Goal: Information Seeking & Learning: Find specific fact

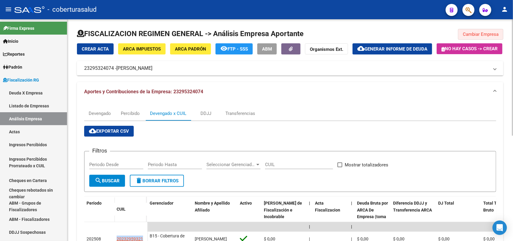
click at [484, 36] on span "Cambiar Empresa" at bounding box center [481, 34] width 36 height 5
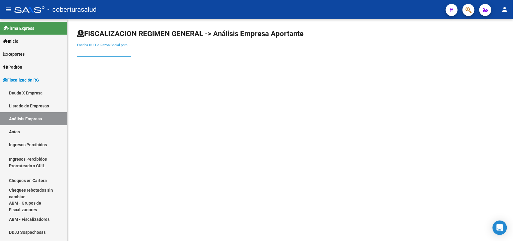
click at [112, 52] on input "Escriba CUIT o Razón Social para buscar" at bounding box center [104, 51] width 54 height 5
paste input "27116688439"
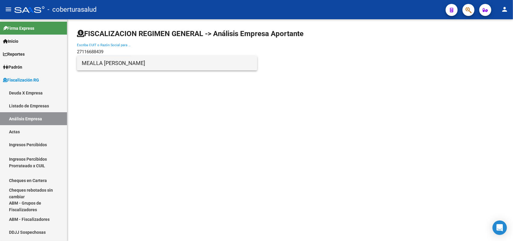
type input "27116688439"
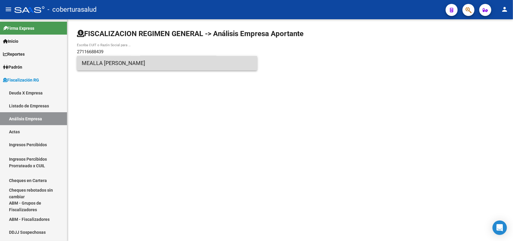
click at [122, 65] on span "MEALLA [PERSON_NAME]" at bounding box center [167, 63] width 171 height 14
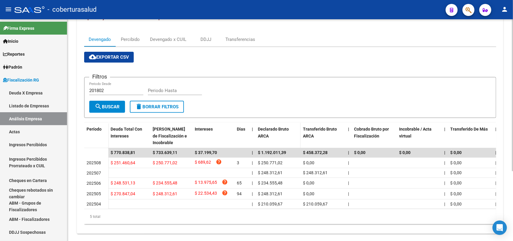
scroll to position [75, 0]
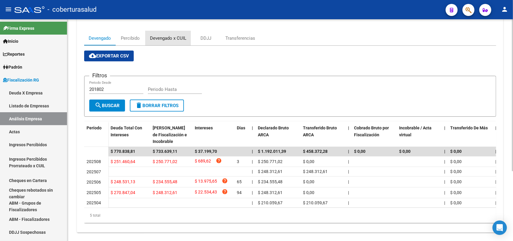
click at [166, 41] on div "Devengado x CUIL" at bounding box center [168, 38] width 36 height 7
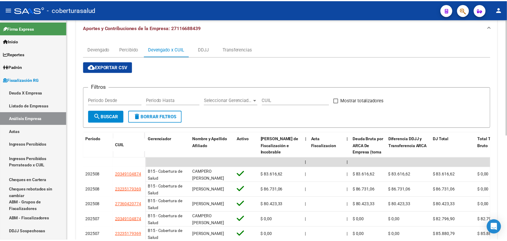
scroll to position [188, 0]
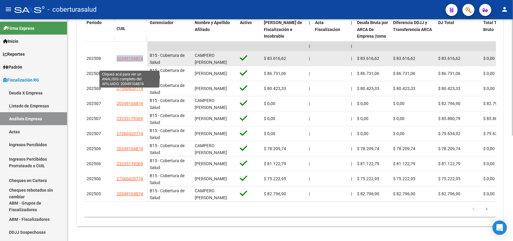
drag, startPoint x: 119, startPoint y: 67, endPoint x: 142, endPoint y: 67, distance: 22.8
click at [142, 61] on span "20349104874" at bounding box center [130, 58] width 26 height 5
copy span "20349104874"
type textarea "20349104874"
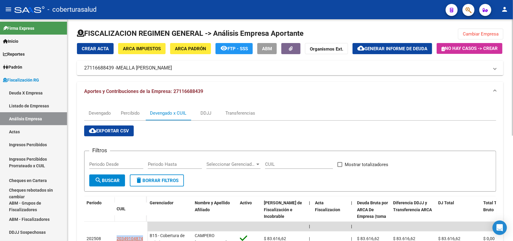
scroll to position [0, 0]
click at [467, 35] on span "Cambiar Empresa" at bounding box center [481, 34] width 36 height 5
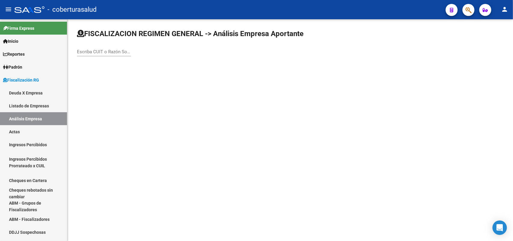
click at [96, 53] on input "Escriba CUIT o Razón Social para buscar" at bounding box center [104, 51] width 54 height 5
paste input "20292141956"
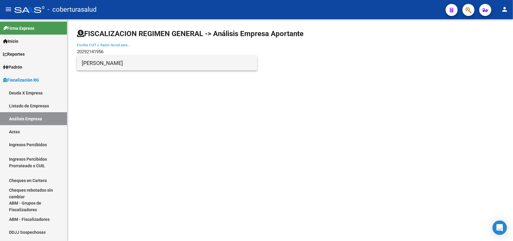
type input "20292141956"
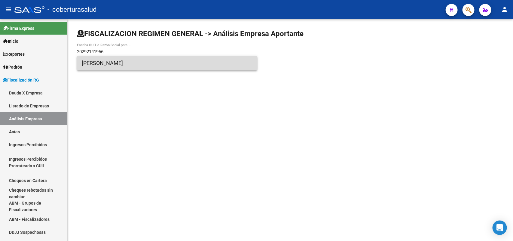
click at [135, 62] on span "[PERSON_NAME]" at bounding box center [167, 63] width 171 height 14
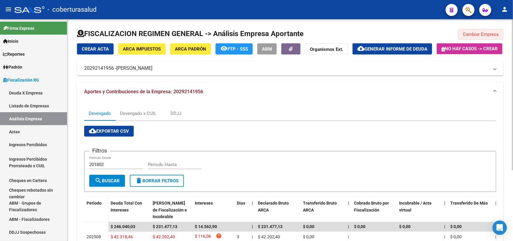
click at [490, 32] on span "Cambiar Empresa" at bounding box center [481, 34] width 36 height 5
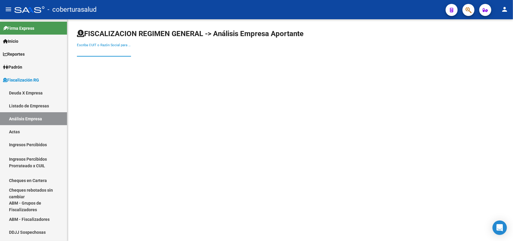
click at [96, 54] on input "Escriba CUIT o Razón Social para buscar" at bounding box center [104, 51] width 54 height 5
paste input "27124089218"
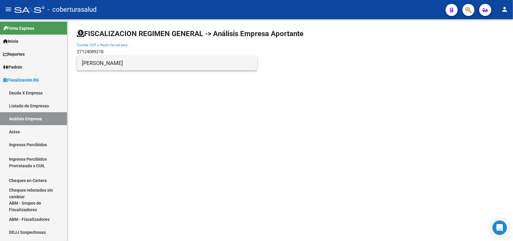
type input "27124089218"
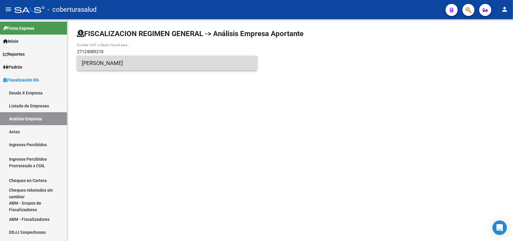
click at [100, 62] on span "[PERSON_NAME]" at bounding box center [167, 63] width 171 height 14
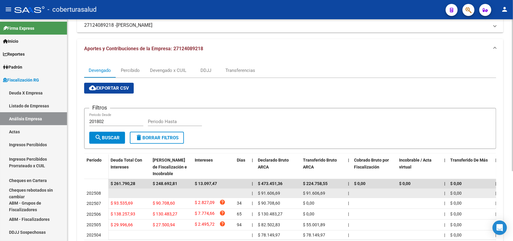
scroll to position [102, 0]
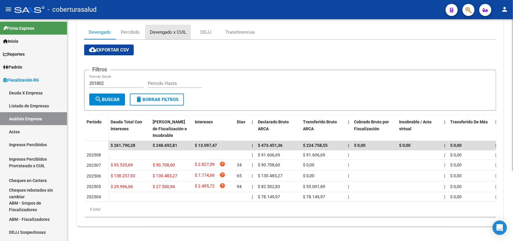
click at [163, 25] on div "Devengado x CUIL" at bounding box center [167, 32] width 45 height 14
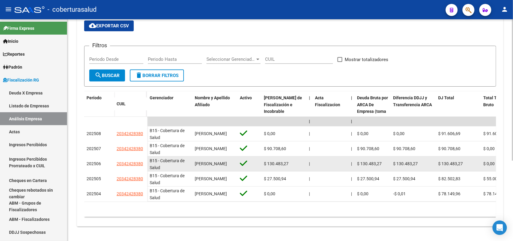
scroll to position [125, 0]
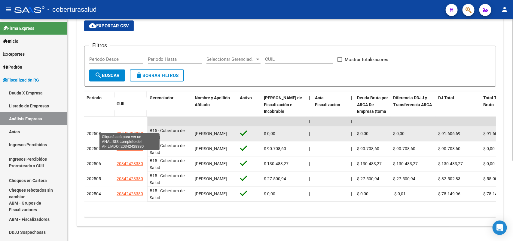
drag, startPoint x: 118, startPoint y: 126, endPoint x: 142, endPoint y: 126, distance: 23.7
click at [142, 126] on datatable-body-cell "20342428380" at bounding box center [130, 133] width 33 height 15
copy span "20342428380"
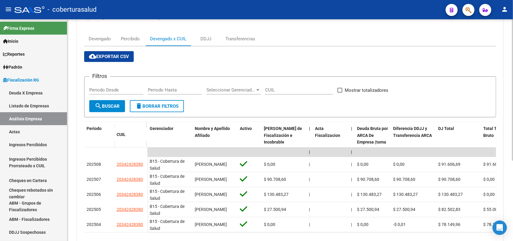
scroll to position [0, 0]
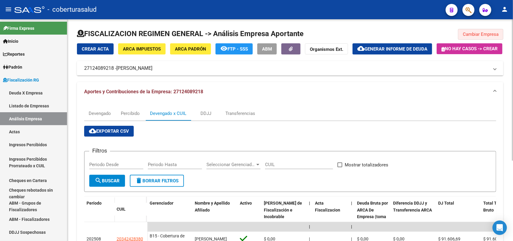
click at [477, 34] on span "Cambiar Empresa" at bounding box center [481, 34] width 36 height 5
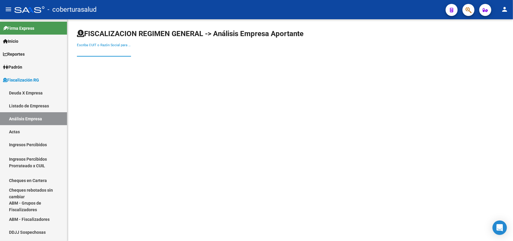
click at [103, 52] on input "Escriba CUIT o Razón Social para buscar" at bounding box center [104, 51] width 54 height 5
paste input "27181863647"
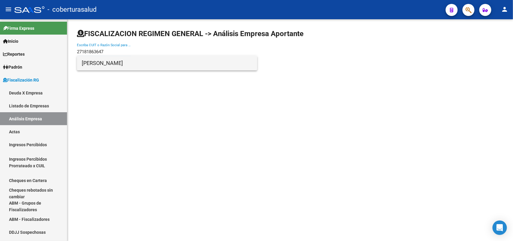
type input "27181863647"
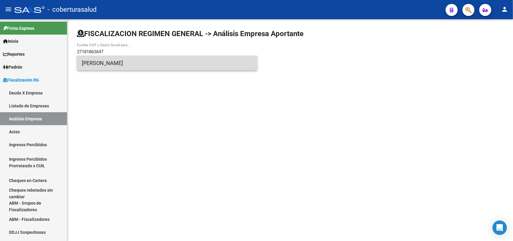
click at [101, 63] on span "[PERSON_NAME]" at bounding box center [167, 63] width 171 height 14
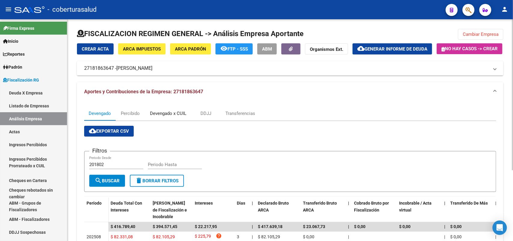
click at [173, 117] on div "Devengado x CUIL" at bounding box center [168, 113] width 36 height 7
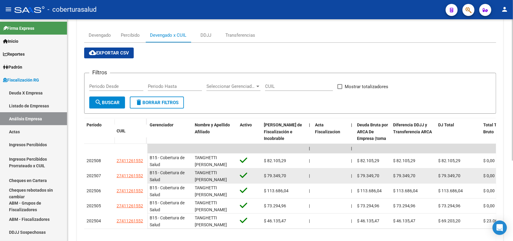
scroll to position [80, 0]
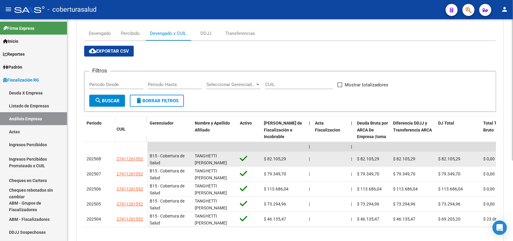
drag, startPoint x: 122, startPoint y: 173, endPoint x: 144, endPoint y: 175, distance: 21.7
click at [144, 166] on datatable-body-cell "27411261552" at bounding box center [130, 158] width 33 height 15
copy span "27411261552"
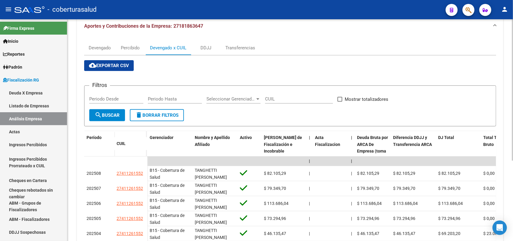
scroll to position [0, 0]
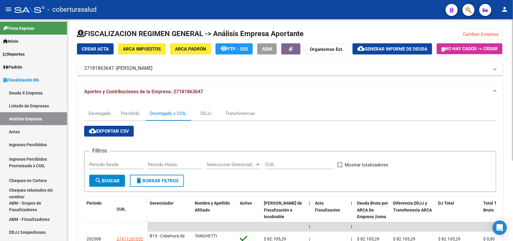
click at [492, 32] on span "Cambiar Empresa" at bounding box center [481, 34] width 36 height 5
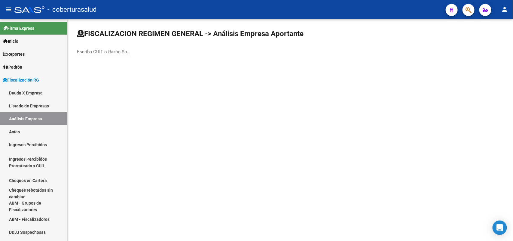
drag, startPoint x: 86, startPoint y: 52, endPoint x: 87, endPoint y: 49, distance: 3.5
click at [87, 49] on input "Escriba CUIT o Razón Social para buscar" at bounding box center [104, 51] width 54 height 5
paste input "27217480464"
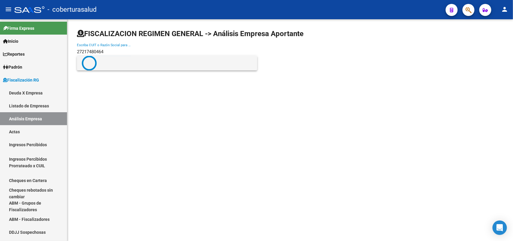
type input "27217480464"
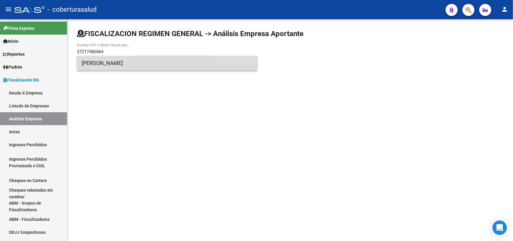
click at [158, 65] on span "[PERSON_NAME]" at bounding box center [167, 63] width 171 height 14
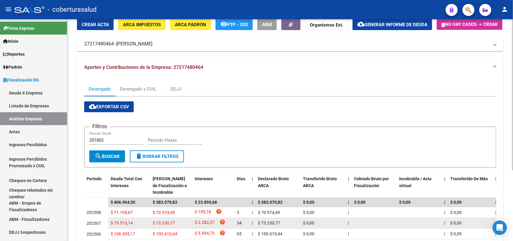
scroll to position [104, 0]
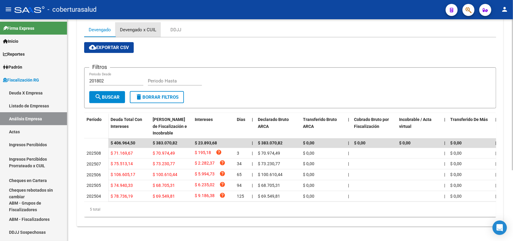
click at [138, 26] on div "Devengado x CUIL" at bounding box center [138, 29] width 36 height 7
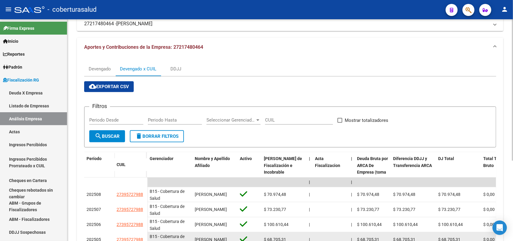
scroll to position [125, 0]
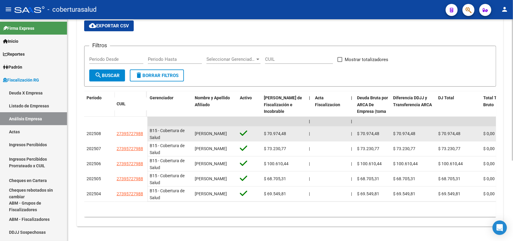
drag, startPoint x: 116, startPoint y: 129, endPoint x: 145, endPoint y: 128, distance: 29.5
click at [145, 128] on datatable-body-cell "27395727988" at bounding box center [130, 133] width 33 height 15
copy span "27395727988"
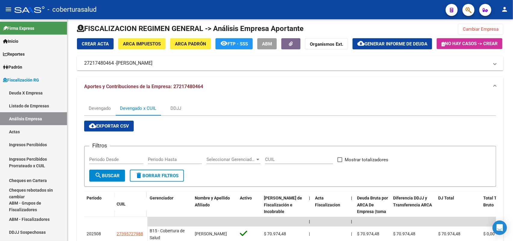
scroll to position [0, 0]
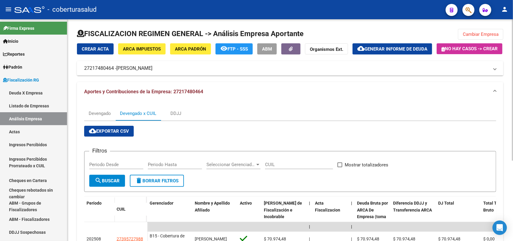
drag, startPoint x: 496, startPoint y: 34, endPoint x: 445, endPoint y: 38, distance: 51.2
click at [495, 34] on span "Cambiar Empresa" at bounding box center [481, 34] width 36 height 5
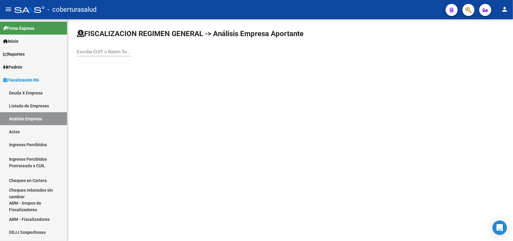
paste input "27274555829"
click at [109, 51] on input "27274555829" at bounding box center [104, 51] width 54 height 5
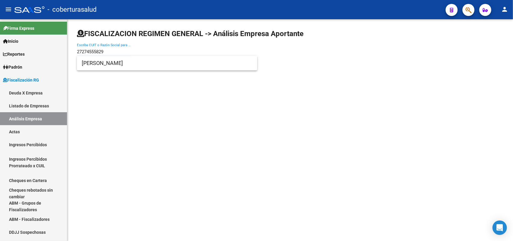
type input "27274555829"
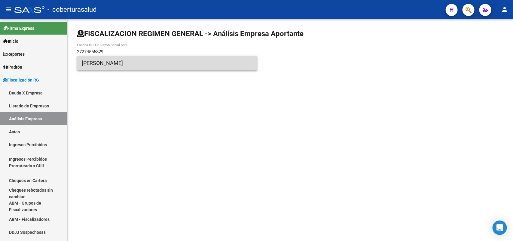
click at [116, 65] on span "[PERSON_NAME]" at bounding box center [167, 63] width 171 height 14
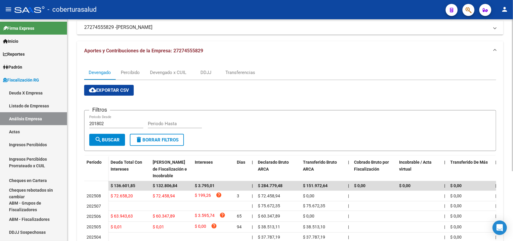
scroll to position [102, 0]
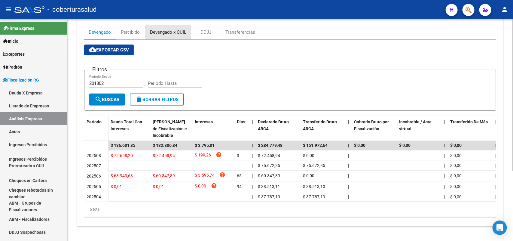
drag, startPoint x: 166, startPoint y: 23, endPoint x: 199, endPoint y: 53, distance: 45.1
click at [168, 29] on div "Devengado x CUIL" at bounding box center [168, 32] width 36 height 7
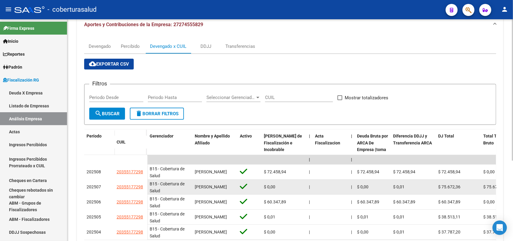
scroll to position [80, 0]
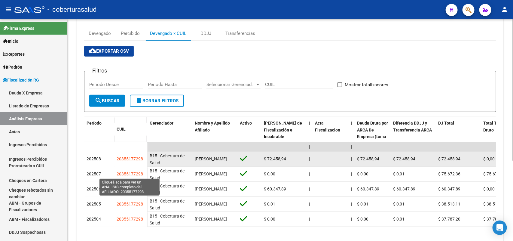
click at [126, 161] on span "20355177298" at bounding box center [130, 158] width 26 height 5
copy span "5"
type textarea "20355177298"
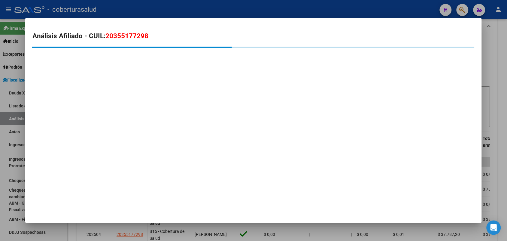
drag, startPoint x: 116, startPoint y: 176, endPoint x: 151, endPoint y: 91, distance: 91.5
click at [116, 175] on mat-dialog-container "Análisis Afiliado - CUIL: 20355177298" at bounding box center [253, 120] width 456 height 205
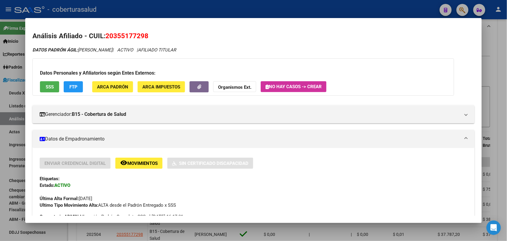
drag, startPoint x: 102, startPoint y: 34, endPoint x: 150, endPoint y: 32, distance: 47.5
click at [150, 32] on h2 "Análisis Afiliado - CUIL: 20355177298" at bounding box center [253, 36] width 442 height 10
click at [148, 34] on h2 "Análisis Afiliado - CUIL: 20355177298" at bounding box center [253, 36] width 442 height 10
click at [110, 38] on span "20355177298" at bounding box center [126, 36] width 43 height 8
drag, startPoint x: 108, startPoint y: 35, endPoint x: 152, endPoint y: 32, distance: 43.7
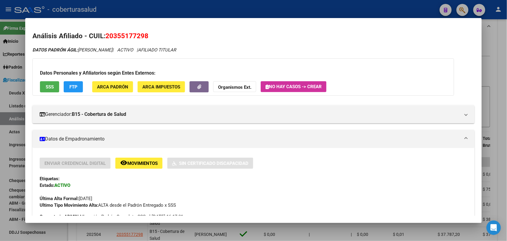
click at [152, 32] on h2 "Análisis Afiliado - CUIL: 20355177298" at bounding box center [253, 36] width 442 height 10
copy span "20355177298"
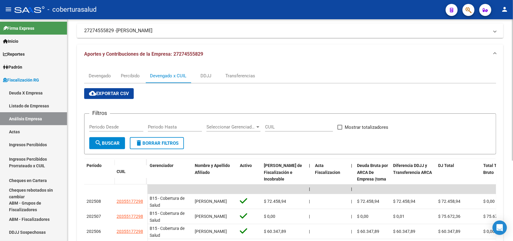
scroll to position [0, 0]
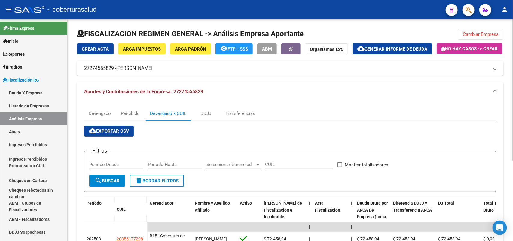
click at [481, 37] on button "Cambiar Empresa" at bounding box center [480, 34] width 45 height 11
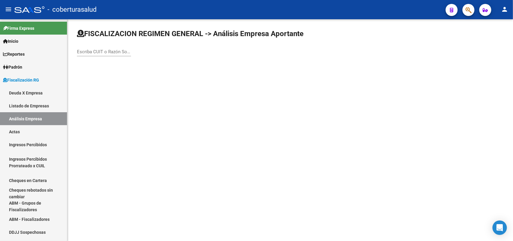
click at [105, 56] on div "Escriba CUIT o Razón Social para buscar" at bounding box center [104, 49] width 54 height 13
click at [105, 53] on input "Escriba CUIT o Razón Social para buscar" at bounding box center [104, 51] width 54 height 5
paste input "27301089975"
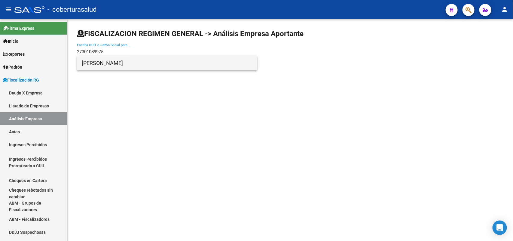
type input "27301089975"
drag, startPoint x: 107, startPoint y: 62, endPoint x: 108, endPoint y: 59, distance: 3.6
click at [108, 59] on span "[PERSON_NAME]" at bounding box center [167, 63] width 171 height 14
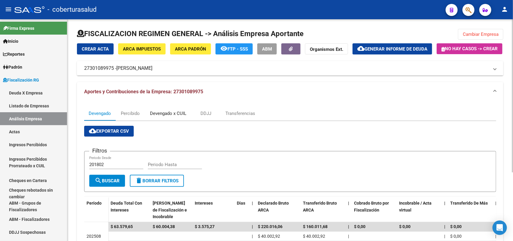
click at [170, 117] on div "Devengado x CUIL" at bounding box center [168, 113] width 36 height 7
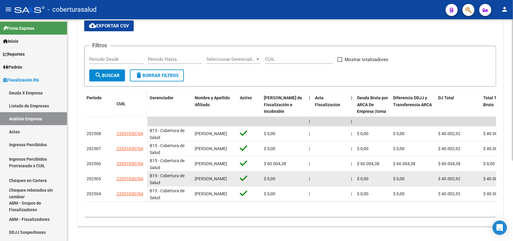
scroll to position [125, 0]
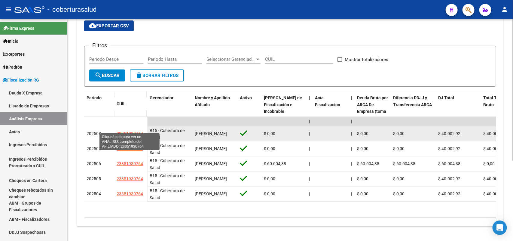
click at [122, 131] on span "23351930764" at bounding box center [130, 133] width 26 height 5
type textarea "23351930764"
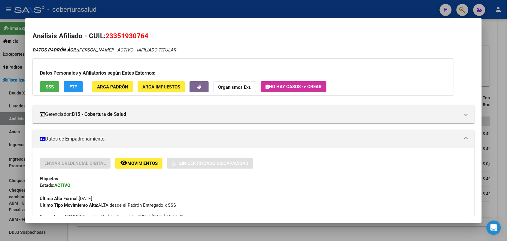
drag, startPoint x: 109, startPoint y: 36, endPoint x: 143, endPoint y: 37, distance: 34.0
click at [144, 36] on span "23351930764" at bounding box center [126, 36] width 43 height 8
copy span "23351930764"
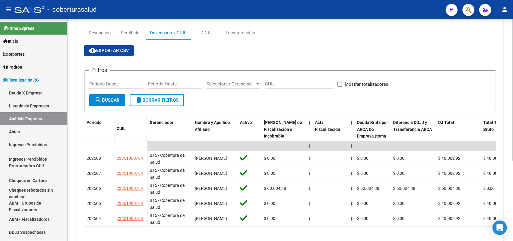
scroll to position [0, 0]
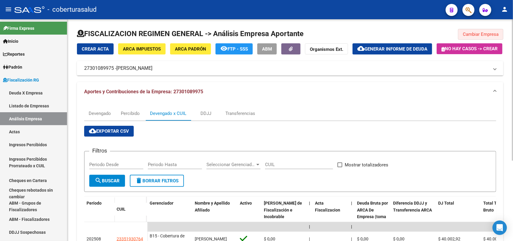
click at [471, 34] on span "Cambiar Empresa" at bounding box center [481, 34] width 36 height 5
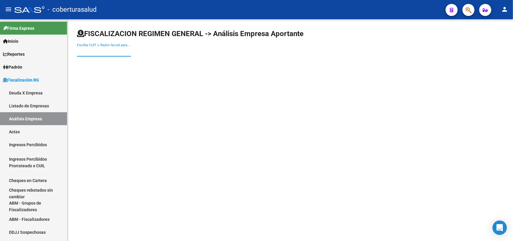
click at [105, 52] on input "Escriba CUIT o Razón Social para buscar" at bounding box center [104, 51] width 54 height 5
paste input "27324593573"
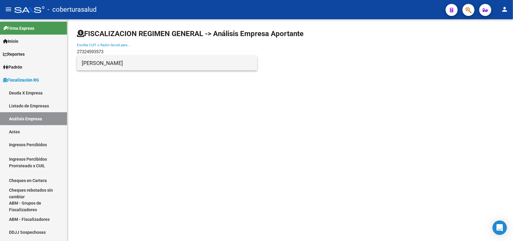
type input "27324593573"
click at [110, 64] on span "[PERSON_NAME]" at bounding box center [167, 63] width 171 height 14
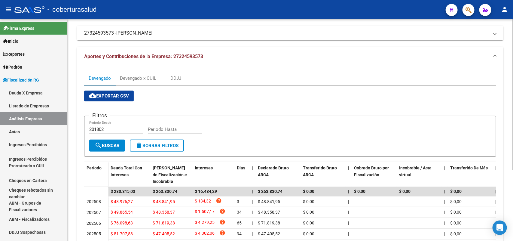
scroll to position [29, 0]
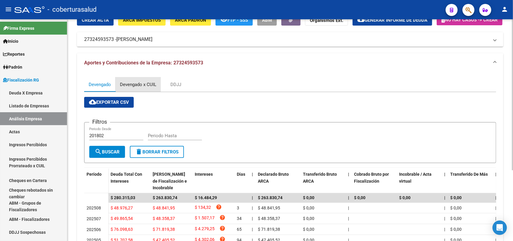
click at [147, 88] on div "Devengado x CUIL" at bounding box center [138, 84] width 36 height 7
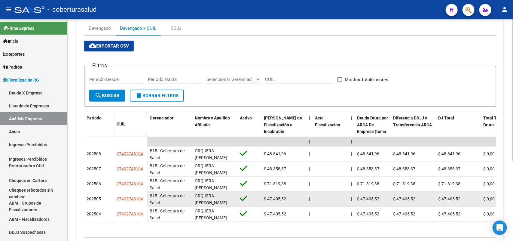
scroll to position [125, 0]
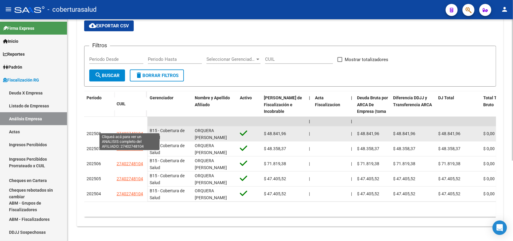
click at [128, 131] on span "27402748104" at bounding box center [130, 133] width 26 height 5
type textarea "27402748104"
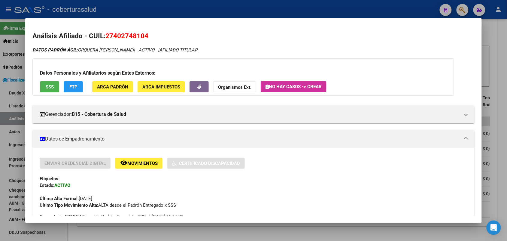
drag, startPoint x: 105, startPoint y: 35, endPoint x: 163, endPoint y: 37, distance: 58.0
click at [163, 37] on h2 "Análisis Afiliado - CUIL: 27402748104" at bounding box center [253, 36] width 442 height 10
click at [110, 38] on span "27402748104" at bounding box center [126, 36] width 43 height 8
click at [105, 36] on span "27402748104" at bounding box center [126, 36] width 43 height 8
drag, startPoint x: 104, startPoint y: 37, endPoint x: 159, endPoint y: 37, distance: 55.0
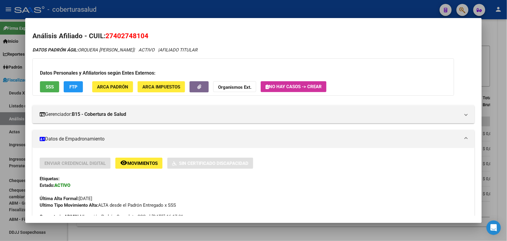
click at [159, 37] on h2 "Análisis Afiliado - CUIL: 27402748104" at bounding box center [253, 36] width 442 height 10
copy span "27402748104"
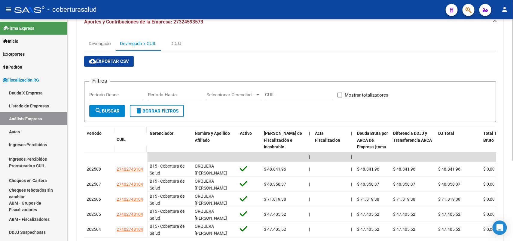
scroll to position [0, 0]
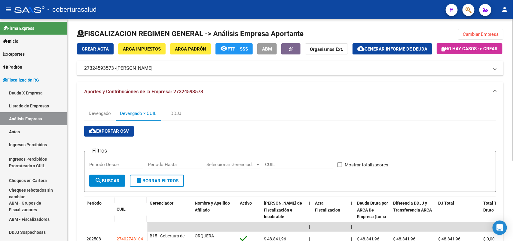
click at [484, 36] on span "Cambiar Empresa" at bounding box center [481, 34] width 36 height 5
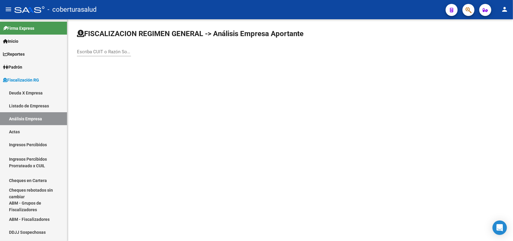
click at [117, 49] on input "Escriba CUIT o Razón Social para buscar" at bounding box center [104, 51] width 54 height 5
paste input "30506437276"
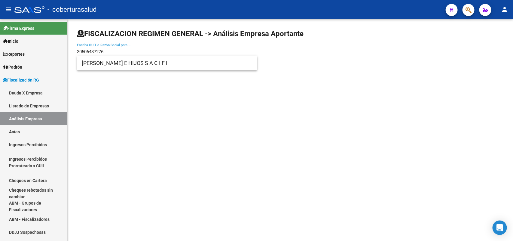
type input "30506437276"
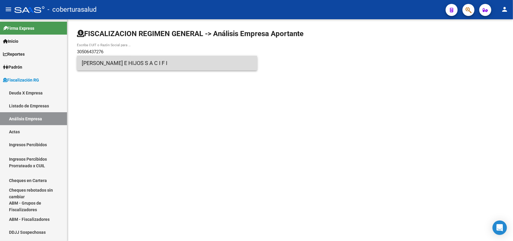
click at [94, 66] on span "[PERSON_NAME] E HIJOS S A C I F I" at bounding box center [167, 63] width 171 height 14
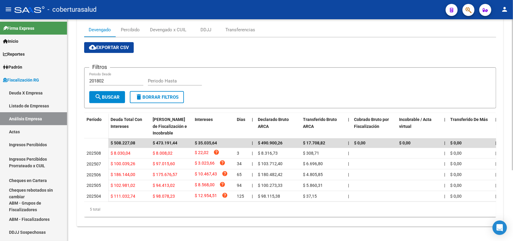
scroll to position [104, 0]
drag, startPoint x: 161, startPoint y: 24, endPoint x: 229, endPoint y: 110, distance: 109.7
click at [161, 27] on div "Devengado x CUIL" at bounding box center [168, 29] width 36 height 7
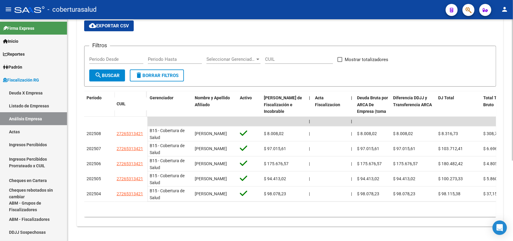
scroll to position [125, 0]
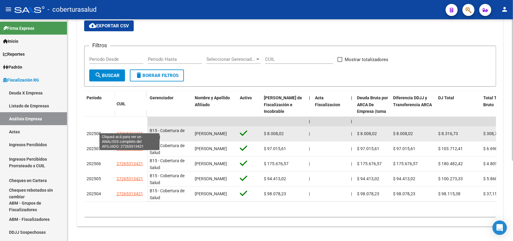
drag, startPoint x: 133, startPoint y: 128, endPoint x: 142, endPoint y: 129, distance: 9.0
click at [142, 131] on span "27265313421" at bounding box center [130, 133] width 26 height 5
copy span "27265313421"
type textarea "27265313421"
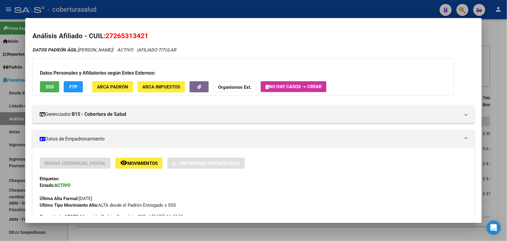
drag, startPoint x: 104, startPoint y: 35, endPoint x: 170, endPoint y: 33, distance: 66.1
click at [170, 33] on h2 "Análisis Afiliado - CUIL: 27265313421" at bounding box center [253, 36] width 442 height 10
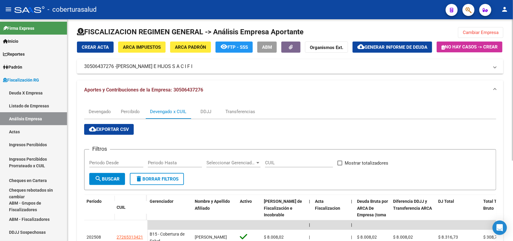
scroll to position [0, 0]
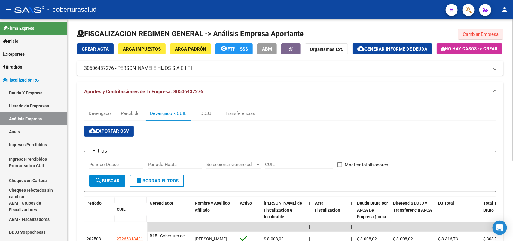
click at [467, 34] on span "Cambiar Empresa" at bounding box center [481, 34] width 36 height 5
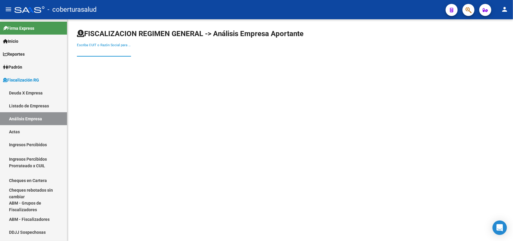
click at [101, 53] on input "Escriba CUIT o Razón Social para buscar" at bounding box center [104, 51] width 54 height 5
paste input "30557832978"
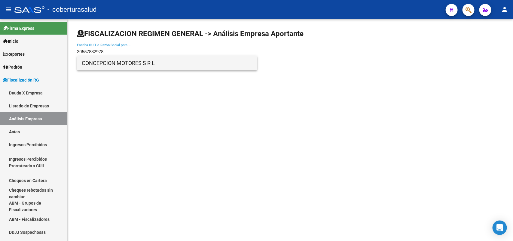
type input "30557832978"
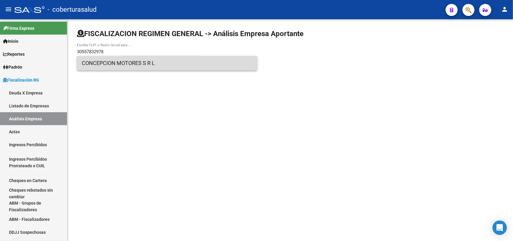
click at [113, 65] on span "CONCEPCION MOTORES S R L" at bounding box center [167, 63] width 171 height 14
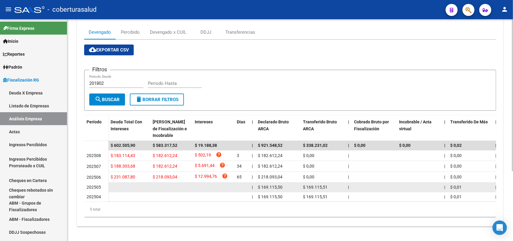
scroll to position [102, 0]
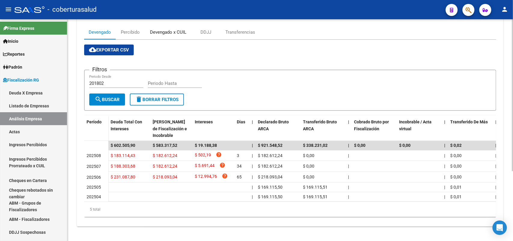
drag, startPoint x: 172, startPoint y: 27, endPoint x: 183, endPoint y: 27, distance: 10.8
click at [173, 29] on div "Devengado x CUIL" at bounding box center [168, 32] width 36 height 7
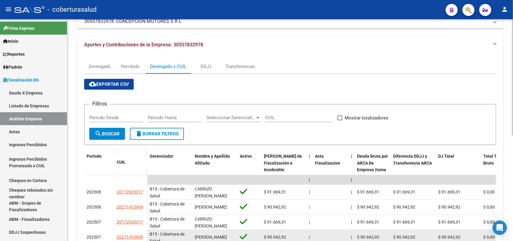
scroll to position [113, 0]
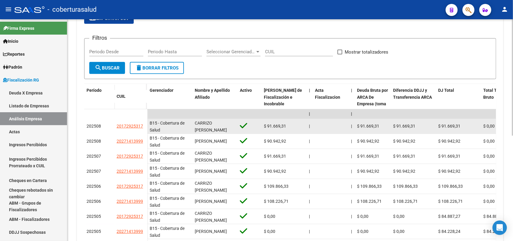
drag, startPoint x: 134, startPoint y: 139, endPoint x: 136, endPoint y: 147, distance: 8.5
click at [144, 129] on div "20172925317" at bounding box center [131, 126] width 28 height 7
drag, startPoint x: 117, startPoint y: 141, endPoint x: 142, endPoint y: 145, distance: 24.9
click at [142, 129] on app-link-go-to "20172925317" at bounding box center [130, 126] width 26 height 7
copy span "20172925317"
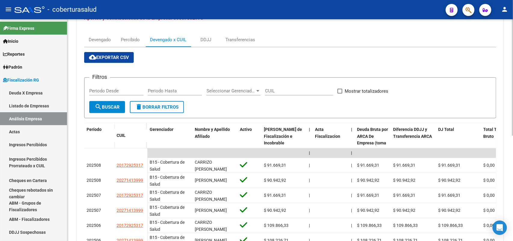
scroll to position [0, 0]
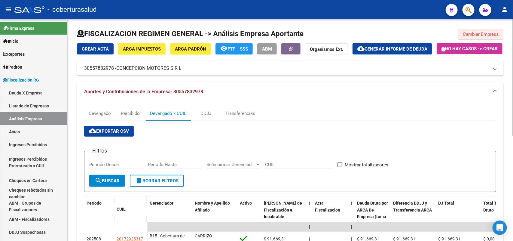
click at [478, 33] on span "Cambiar Empresa" at bounding box center [481, 34] width 36 height 5
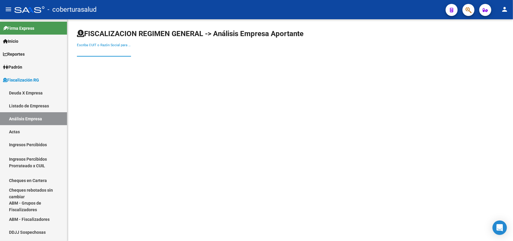
paste input "30563585974"
click at [106, 52] on input "30563585974" at bounding box center [104, 51] width 54 height 5
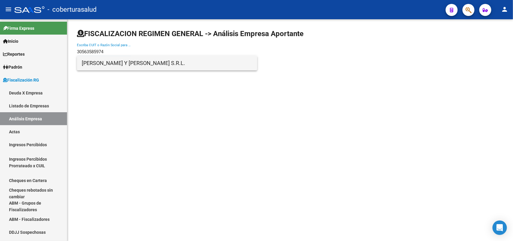
type input "30563585974"
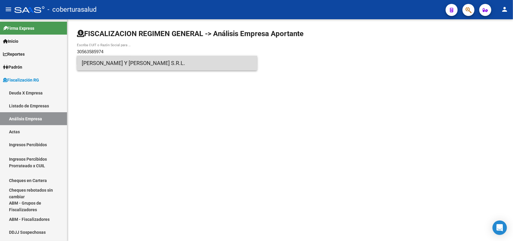
click at [105, 64] on span "[PERSON_NAME] Y [PERSON_NAME] S.R.L." at bounding box center [167, 63] width 171 height 14
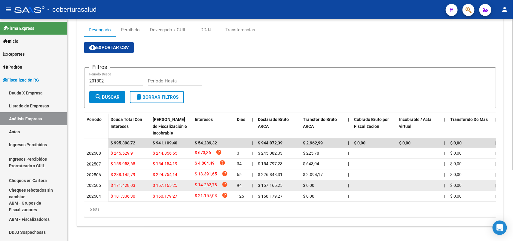
scroll to position [104, 0]
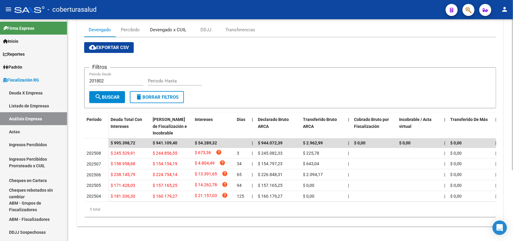
click at [159, 24] on mat-expansion-panel "Aportes y Contribuciones de la Empresa: 30563585974 Devengado Percibido Devenga…" at bounding box center [290, 112] width 426 height 228
click at [170, 33] on div "Devengado x CUIL" at bounding box center [168, 29] width 36 height 7
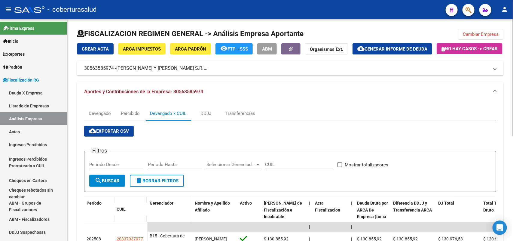
scroll to position [42, 0]
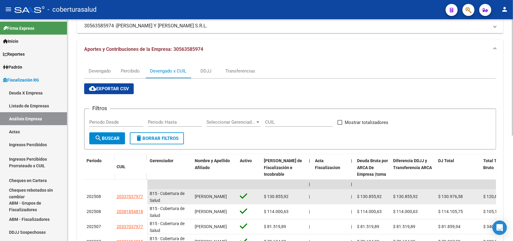
drag, startPoint x: 116, startPoint y: 212, endPoint x: 143, endPoint y: 213, distance: 27.1
click at [143, 200] on div "20337037977" at bounding box center [131, 196] width 28 height 7
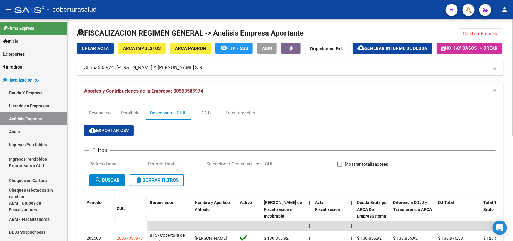
scroll to position [0, 0]
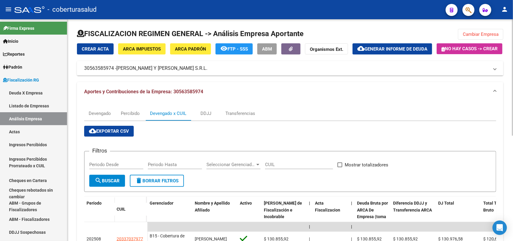
drag, startPoint x: 472, startPoint y: 38, endPoint x: 422, endPoint y: 60, distance: 54.5
click at [472, 38] on button "Cambiar Empresa" at bounding box center [480, 34] width 45 height 11
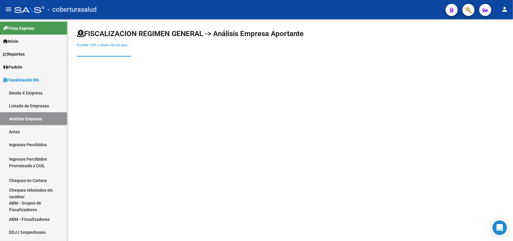
paste input "30597363962"
click at [114, 53] on input "30597363962" at bounding box center [104, 51] width 54 height 5
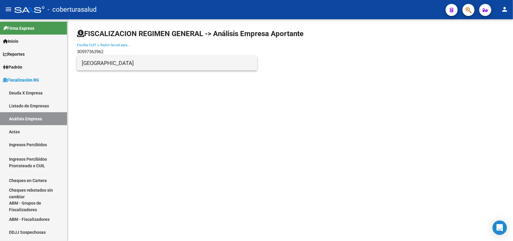
type input "30597363962"
click at [108, 62] on span "[GEOGRAPHIC_DATA]" at bounding box center [167, 63] width 171 height 14
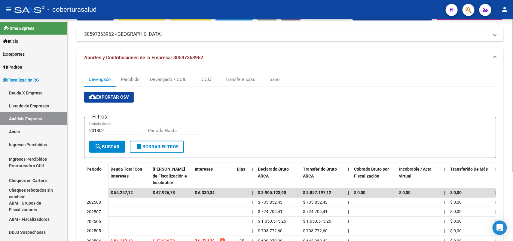
scroll to position [24, 0]
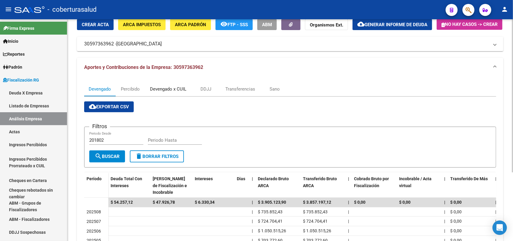
drag, startPoint x: 165, startPoint y: 101, endPoint x: 202, endPoint y: 115, distance: 39.3
click at [166, 92] on div "Devengado x CUIL" at bounding box center [168, 89] width 36 height 7
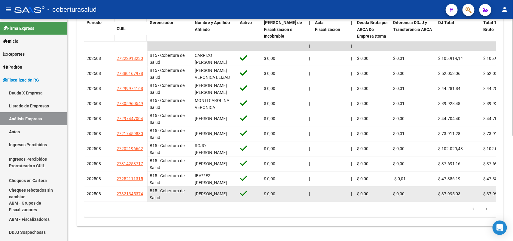
scroll to position [200, 0]
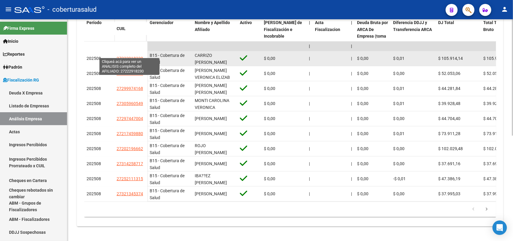
click at [119, 56] on span "27222918230" at bounding box center [130, 58] width 26 height 5
type textarea "27222918230"
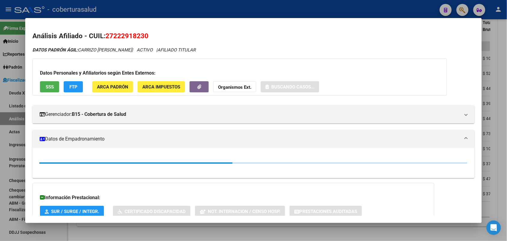
click at [104, 35] on h2 "Análisis Afiliado - CUIL: 27222918230" at bounding box center [253, 36] width 442 height 10
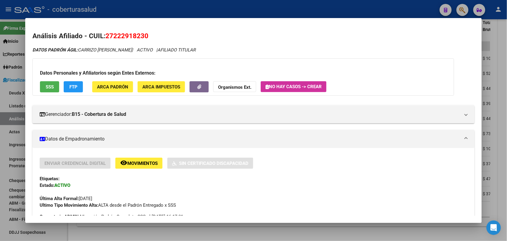
drag, startPoint x: 104, startPoint y: 35, endPoint x: 145, endPoint y: 38, distance: 40.9
click at [146, 38] on span "27222918230" at bounding box center [126, 36] width 43 height 8
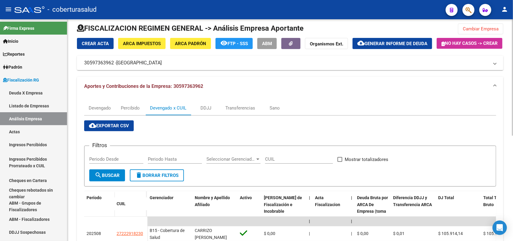
scroll to position [0, 0]
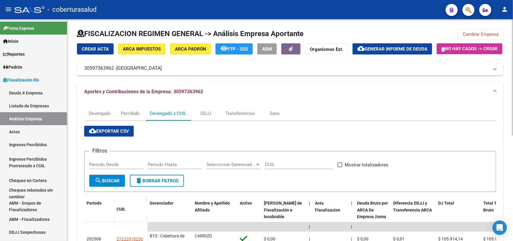
click at [472, 35] on span "Cambiar Empresa" at bounding box center [481, 34] width 36 height 5
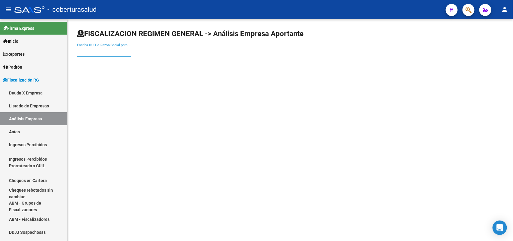
drag, startPoint x: 119, startPoint y: 51, endPoint x: 114, endPoint y: 73, distance: 22.4
click at [118, 51] on input "Escriba CUIT o Razón Social para buscar" at bounding box center [104, 51] width 54 height 5
paste input "30634133794"
type input "30634133794"
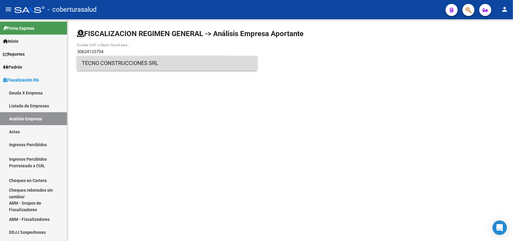
click at [127, 65] on span "TECNO CONSTRUCCIONES SRL" at bounding box center [167, 63] width 171 height 14
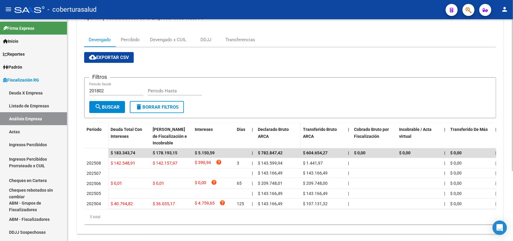
scroll to position [75, 0]
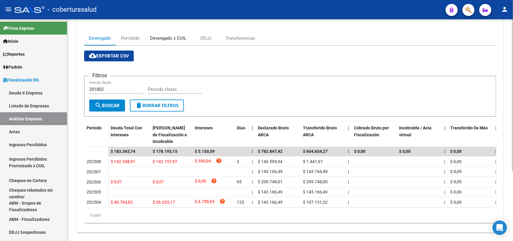
drag, startPoint x: 167, startPoint y: 52, endPoint x: 170, endPoint y: 56, distance: 5.4
click at [168, 41] on div "Devengado x CUIL" at bounding box center [168, 38] width 36 height 7
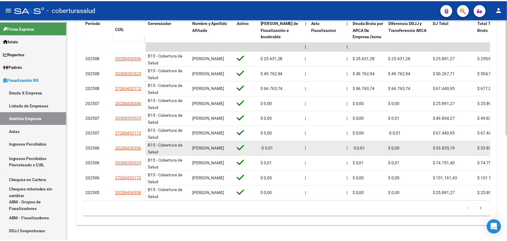
scroll to position [188, 0]
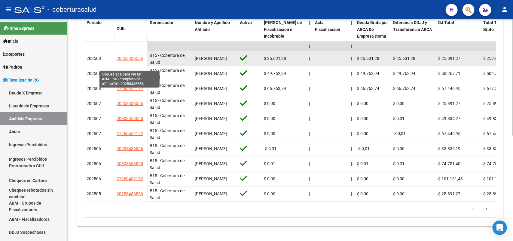
drag, startPoint x: 117, startPoint y: 67, endPoint x: 141, endPoint y: 66, distance: 24.6
click at [141, 61] on span "20258436556" at bounding box center [130, 58] width 26 height 5
type textarea "20258436556"
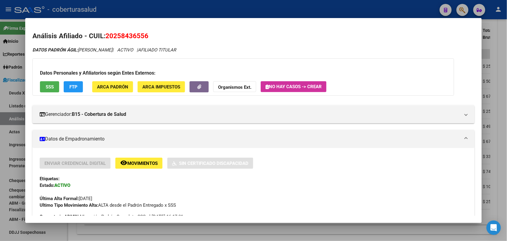
drag, startPoint x: 104, startPoint y: 36, endPoint x: 158, endPoint y: 32, distance: 54.8
click at [158, 32] on h2 "Análisis Afiliado - CUIL: 20258436556" at bounding box center [253, 36] width 442 height 10
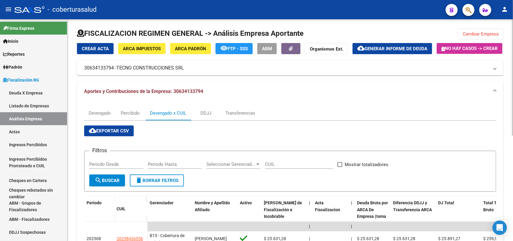
scroll to position [0, 0]
drag, startPoint x: 473, startPoint y: 34, endPoint x: 464, endPoint y: 26, distance: 11.3
click at [473, 37] on button "Cambiar Empresa" at bounding box center [480, 34] width 45 height 11
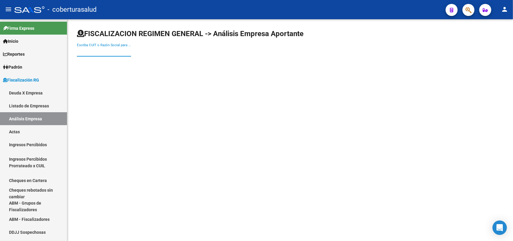
click at [104, 49] on input "Escriba CUIT o Razón Social para buscar" at bounding box center [104, 51] width 54 height 5
paste input "30675404069"
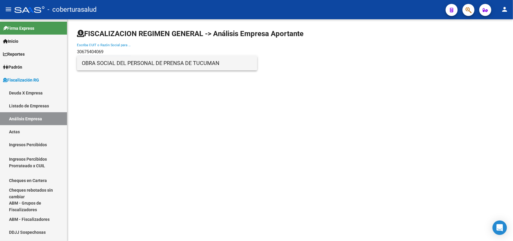
type input "30675404069"
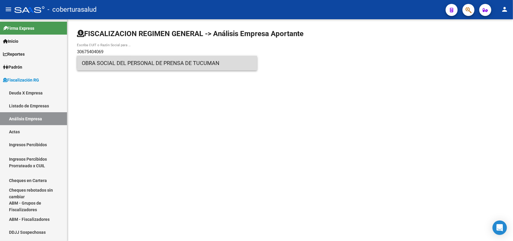
click at [106, 65] on span "OBRA SOCIAL DEL PERSONAL DE PRENSA DE TUCUMAN" at bounding box center [167, 63] width 171 height 14
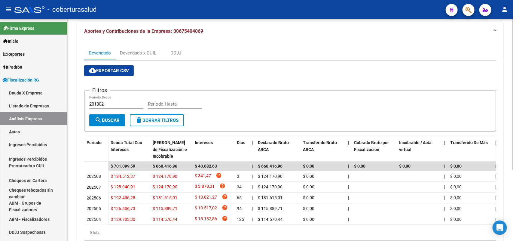
scroll to position [104, 0]
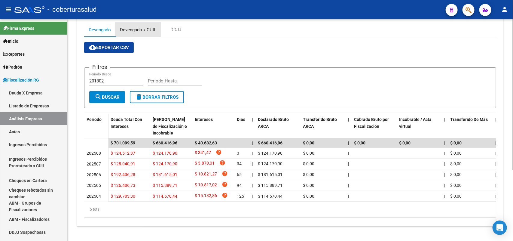
click at [130, 26] on div "Devengado x CUIL" at bounding box center [138, 29] width 36 height 7
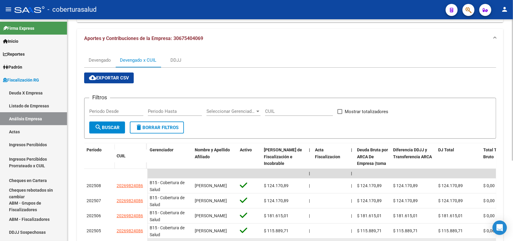
scroll to position [117, 0]
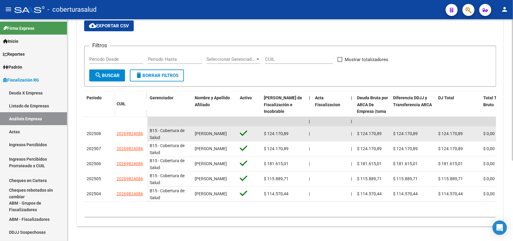
drag, startPoint x: 117, startPoint y: 136, endPoint x: 143, endPoint y: 135, distance: 26.7
click at [143, 135] on div "20269824086" at bounding box center [131, 133] width 28 height 7
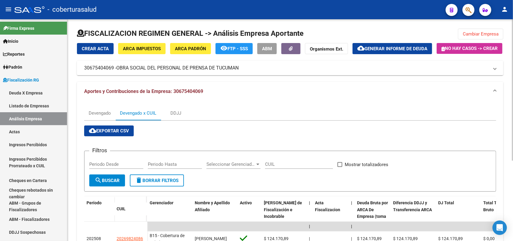
scroll to position [0, 0]
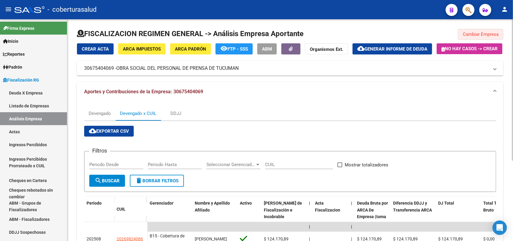
click at [469, 34] on span "Cambiar Empresa" at bounding box center [481, 34] width 36 height 5
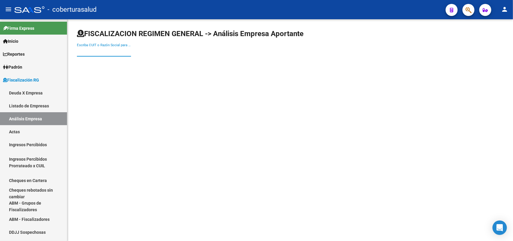
click at [104, 53] on input "Escriba CUIT o Razón Social para buscar" at bounding box center [104, 51] width 54 height 5
paste input "30680020376"
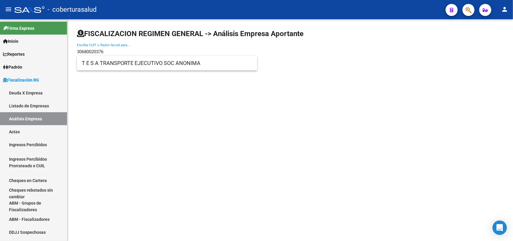
type input "30680020376"
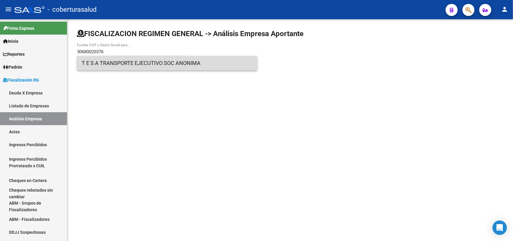
click at [107, 67] on span "T E S A TRANSPORTE EJECUTIVO SOC ANONIMA" at bounding box center [167, 63] width 171 height 14
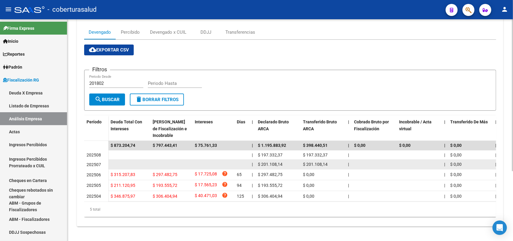
scroll to position [102, 0]
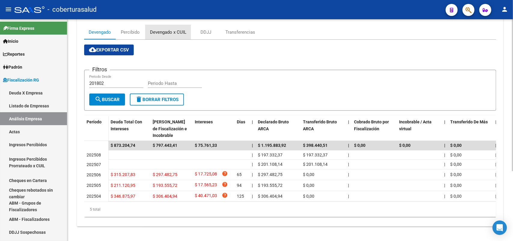
drag, startPoint x: 159, startPoint y: 26, endPoint x: 202, endPoint y: 48, distance: 47.8
click at [161, 29] on div "Devengado x CUIL" at bounding box center [168, 32] width 36 height 7
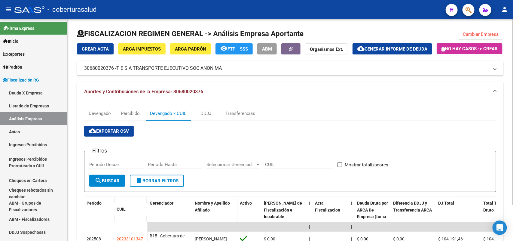
scroll to position [42, 0]
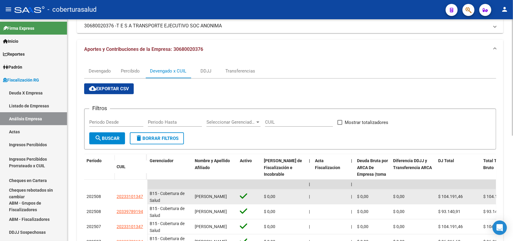
drag, startPoint x: 122, startPoint y: 211, endPoint x: 145, endPoint y: 212, distance: 23.2
click at [145, 204] on datatable-body-cell "20233101347" at bounding box center [130, 196] width 33 height 15
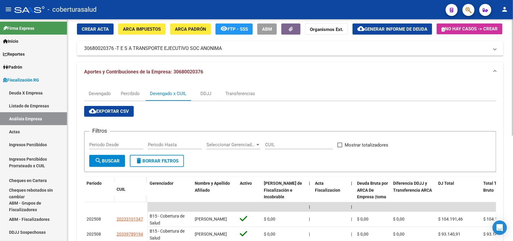
scroll to position [0, 0]
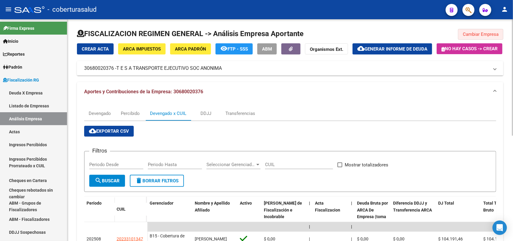
drag, startPoint x: 480, startPoint y: 32, endPoint x: 394, endPoint y: 53, distance: 88.7
click at [480, 33] on span "Cambiar Empresa" at bounding box center [481, 34] width 36 height 5
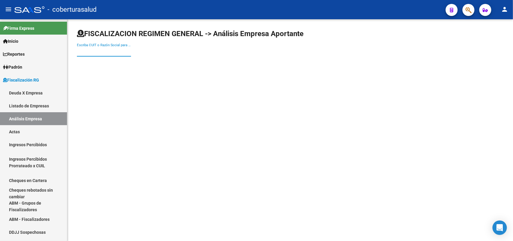
paste input "30685637894"
click at [85, 52] on input "30685637894" at bounding box center [104, 51] width 54 height 5
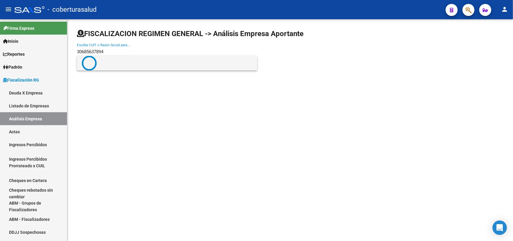
type input "30685637894"
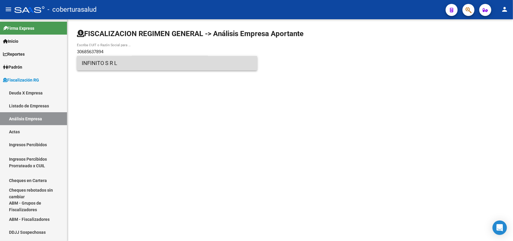
click at [118, 65] on span "INFINITO S R L" at bounding box center [167, 63] width 171 height 14
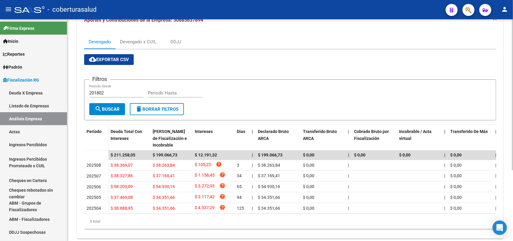
scroll to position [75, 0]
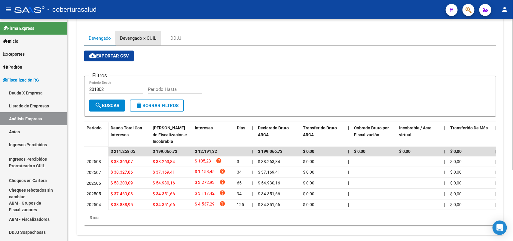
click at [143, 45] on div "Devengado x CUIL" at bounding box center [137, 38] width 45 height 14
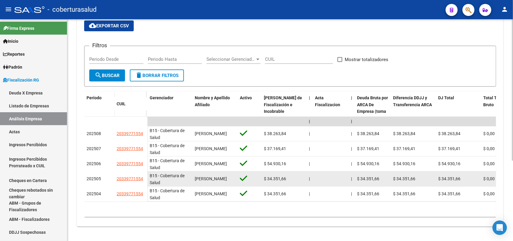
scroll to position [125, 0]
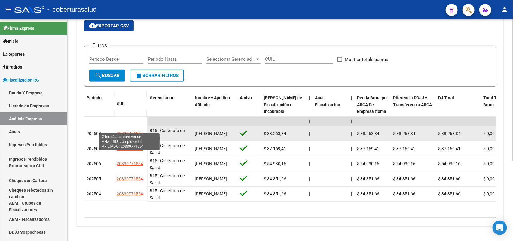
drag, startPoint x: 117, startPoint y: 128, endPoint x: 142, endPoint y: 127, distance: 24.4
click at [142, 127] on datatable-body-cell "20339771554" at bounding box center [130, 133] width 33 height 15
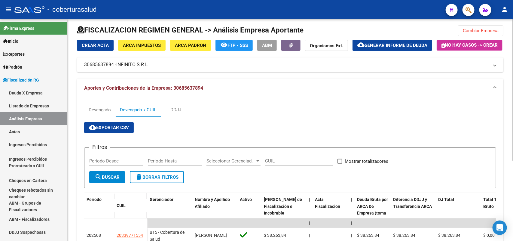
scroll to position [0, 0]
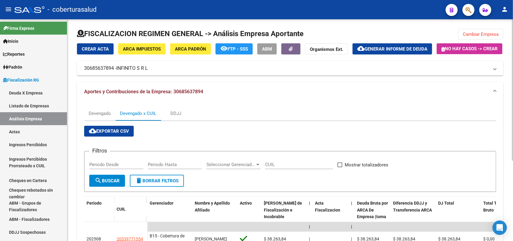
click at [488, 29] on button "Cambiar Empresa" at bounding box center [480, 34] width 45 height 11
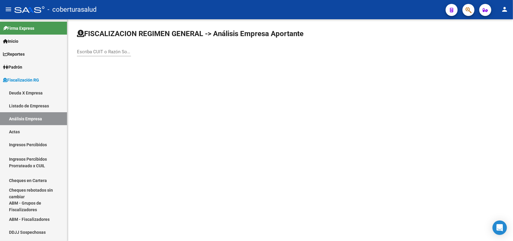
drag, startPoint x: 95, startPoint y: 47, endPoint x: 92, endPoint y: 47, distance: 3.7
drag, startPoint x: 92, startPoint y: 47, endPoint x: 91, endPoint y: 50, distance: 3.1
paste input "30691752689"
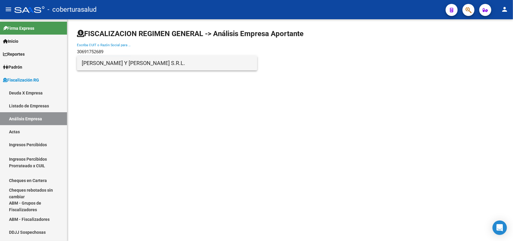
type input "30691752689"
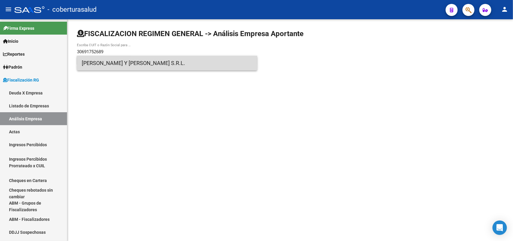
click at [108, 64] on span "[PERSON_NAME] Y [PERSON_NAME] S.R.L." at bounding box center [167, 63] width 171 height 14
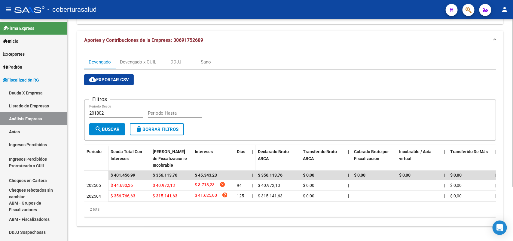
scroll to position [72, 0]
click at [143, 59] on div "Devengado x CUIL" at bounding box center [138, 62] width 36 height 7
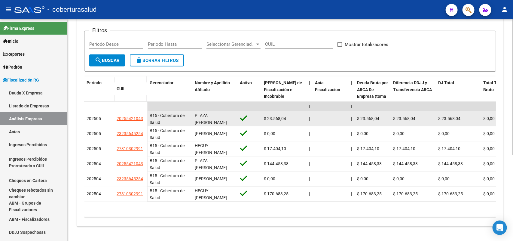
scroll to position [140, 0]
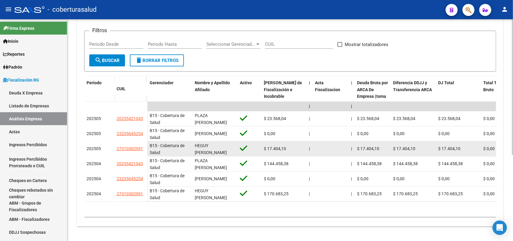
drag, startPoint x: 123, startPoint y: 142, endPoint x: 143, endPoint y: 140, distance: 20.2
click at [143, 145] on div "27310302991" at bounding box center [131, 148] width 28 height 7
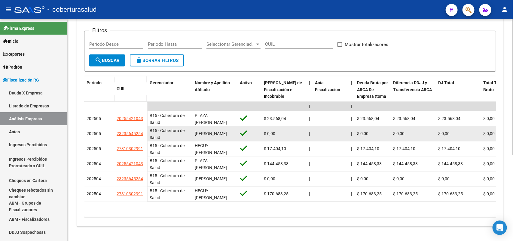
drag, startPoint x: 117, startPoint y: 127, endPoint x: 146, endPoint y: 126, distance: 28.5
click at [146, 126] on datatable-body-cell "23235645254" at bounding box center [130, 133] width 33 height 15
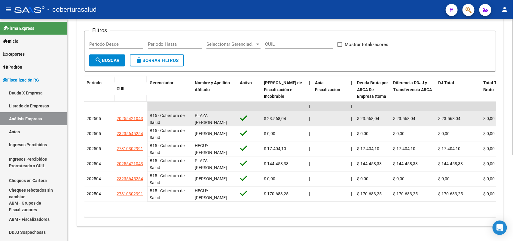
drag, startPoint x: 121, startPoint y: 111, endPoint x: 128, endPoint y: 116, distance: 8.4
click at [145, 113] on datatable-body-cell "20255421043" at bounding box center [130, 118] width 33 height 15
drag, startPoint x: 139, startPoint y: 114, endPoint x: 149, endPoint y: 115, distance: 10.5
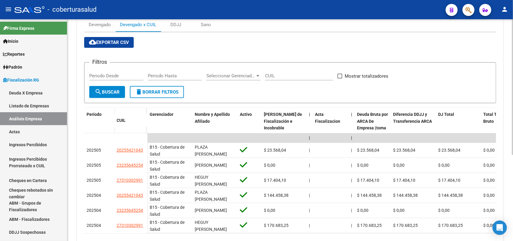
scroll to position [0, 0]
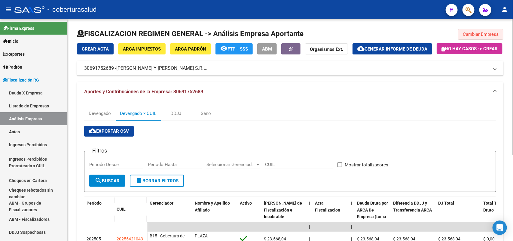
click at [479, 34] on span "Cambiar Empresa" at bounding box center [481, 34] width 36 height 5
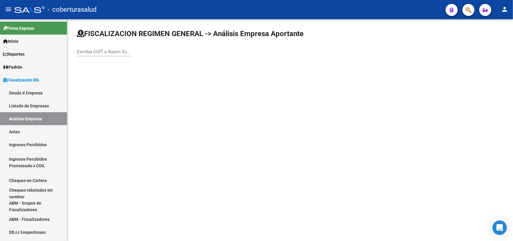
click at [95, 59] on div "Escriba CUIT o Razón Social para buscar" at bounding box center [104, 52] width 54 height 19
click at [90, 48] on div "Escriba CUIT o Razón Social para buscar" at bounding box center [104, 49] width 54 height 13
paste input "30691761939"
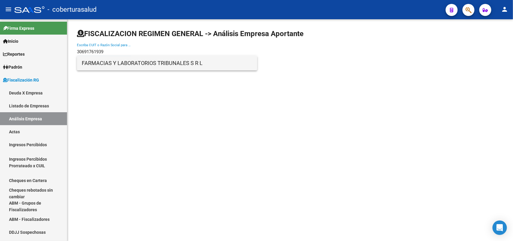
type input "30691761939"
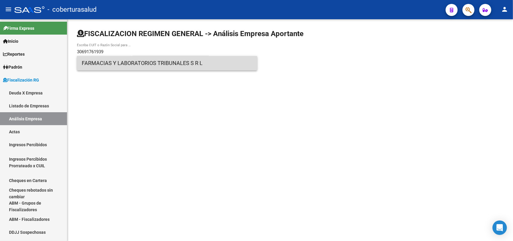
click at [119, 68] on span "FARMACIAS Y LABORATORIOS TRIBUNALES S R L" at bounding box center [167, 63] width 171 height 14
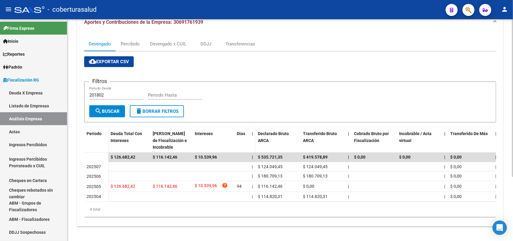
scroll to position [90, 0]
drag, startPoint x: 176, startPoint y: 36, endPoint x: 187, endPoint y: 44, distance: 13.0
click at [176, 41] on div "Devengado x CUIL" at bounding box center [168, 44] width 36 height 7
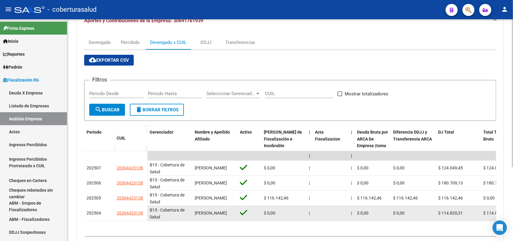
scroll to position [110, 0]
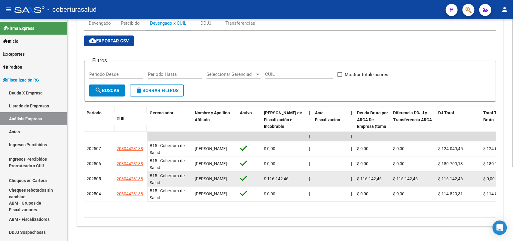
drag, startPoint x: 120, startPoint y: 173, endPoint x: 143, endPoint y: 175, distance: 22.3
click at [145, 175] on div "20304423138" at bounding box center [131, 178] width 28 height 7
drag, startPoint x: 130, startPoint y: 173, endPoint x: 142, endPoint y: 175, distance: 11.8
click at [143, 175] on div "20304423138" at bounding box center [131, 178] width 28 height 7
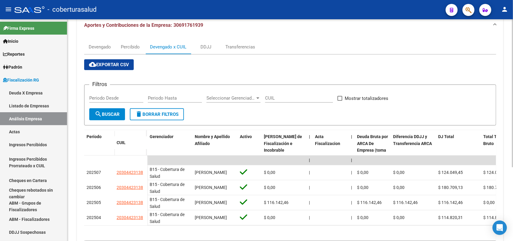
scroll to position [0, 0]
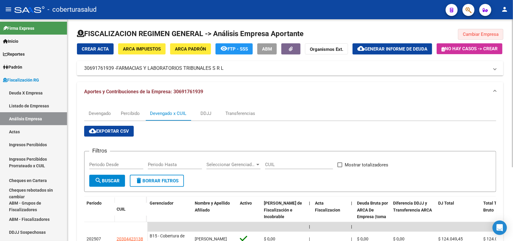
click at [482, 38] on button "Cambiar Empresa" at bounding box center [480, 34] width 45 height 11
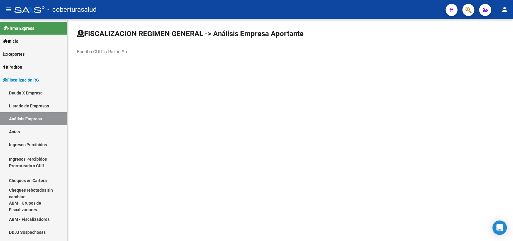
click at [118, 52] on input "Escriba CUIT o Razón Social para buscar" at bounding box center [104, 51] width 54 height 5
paste input "30691771586"
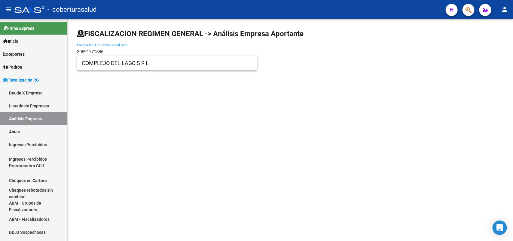
type input "30691771586"
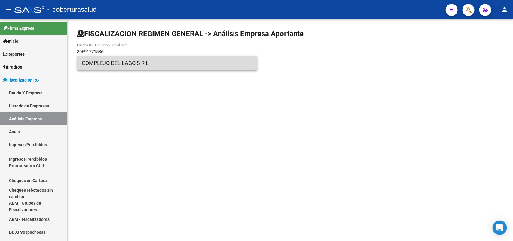
click at [109, 65] on span "COMPLEJO DEL LAGO S R L" at bounding box center [167, 63] width 171 height 14
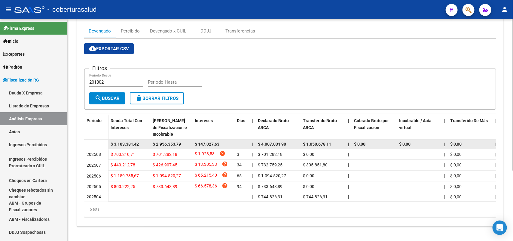
scroll to position [103, 0]
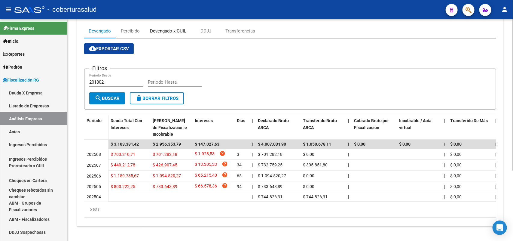
click at [155, 28] on div "Devengado x CUIL" at bounding box center [168, 31] width 36 height 7
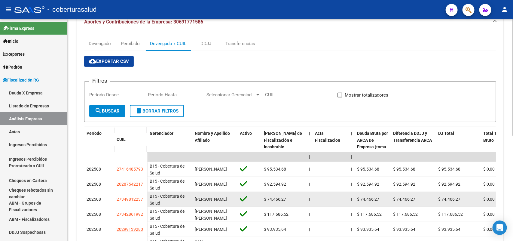
scroll to position [80, 0]
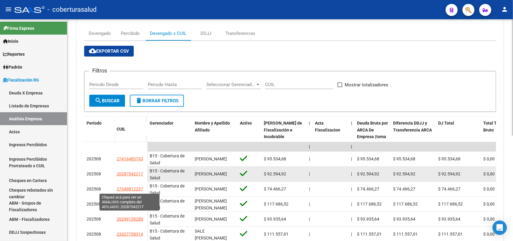
drag, startPoint x: 118, startPoint y: 210, endPoint x: 124, endPoint y: 187, distance: 24.2
click at [124, 187] on datatable-scroller "| | | | | | | | | | | | | 202508 27416485793 B15 - Cobertura de Salud [PERSON_N…" at bounding box center [290, 222] width 412 height 160
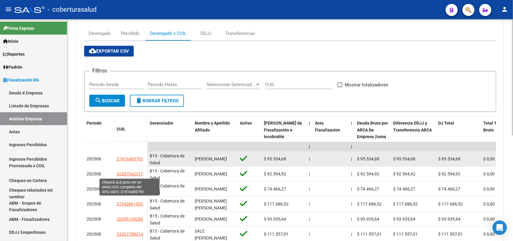
drag, startPoint x: 116, startPoint y: 172, endPoint x: 142, endPoint y: 175, distance: 26.6
click at [142, 166] on datatable-body-cell "27416485793" at bounding box center [130, 158] width 33 height 15
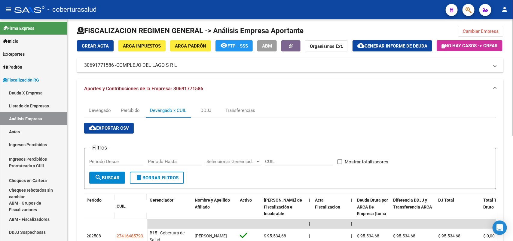
scroll to position [0, 0]
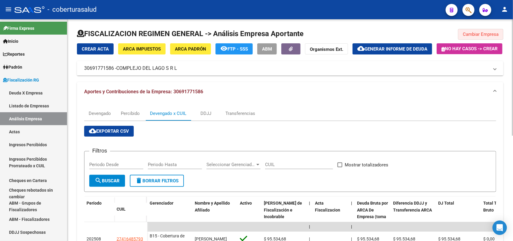
click at [484, 34] on span "Cambiar Empresa" at bounding box center [481, 34] width 36 height 5
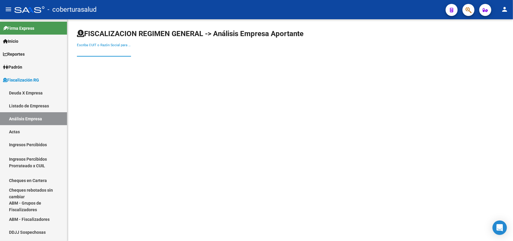
paste input "30708266511"
click at [121, 50] on input "Escriba CUIT o Razón Social para buscar" at bounding box center [104, 51] width 54 height 5
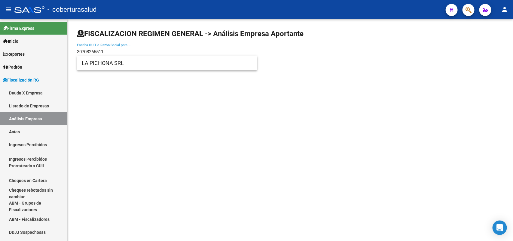
type input "30708266511"
click at [130, 67] on span "LA PICHONA SRL" at bounding box center [167, 63] width 171 height 14
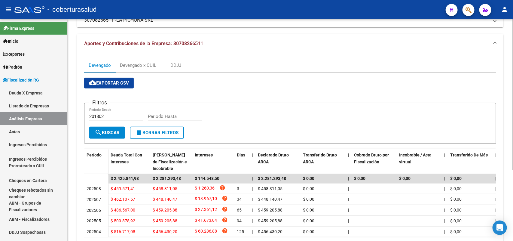
scroll to position [104, 0]
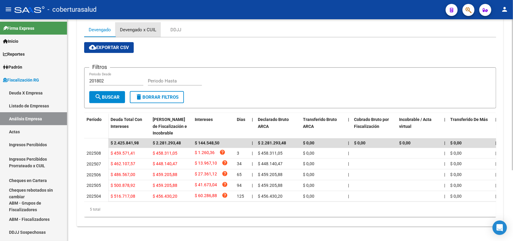
drag, startPoint x: 138, startPoint y: 26, endPoint x: 158, endPoint y: 38, distance: 23.3
click at [139, 26] on div "Devengado x CUIL" at bounding box center [138, 29] width 36 height 7
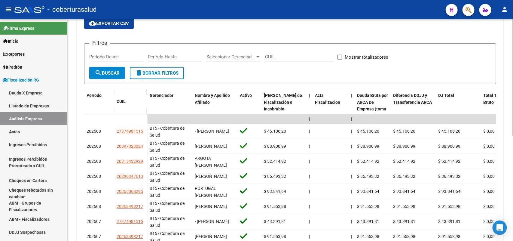
scroll to position [0, 0]
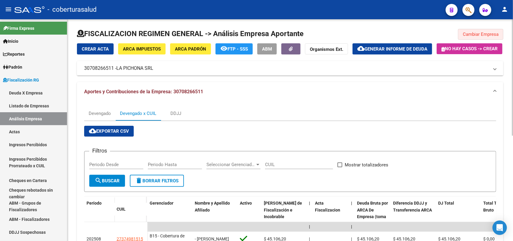
click at [495, 32] on span "Cambiar Empresa" at bounding box center [481, 34] width 36 height 5
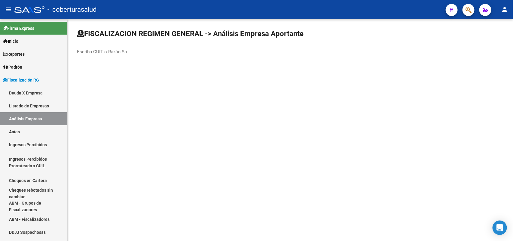
click at [111, 44] on div "Escriba CUIT o Razón Social para buscar" at bounding box center [104, 49] width 54 height 13
click at [110, 52] on input "Escriba CUIT o Razón Social para buscar" at bounding box center [104, 51] width 54 height 5
paste input "30708408766"
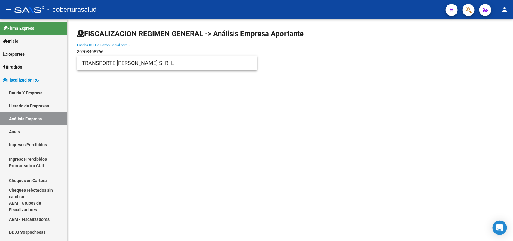
type input "30708408766"
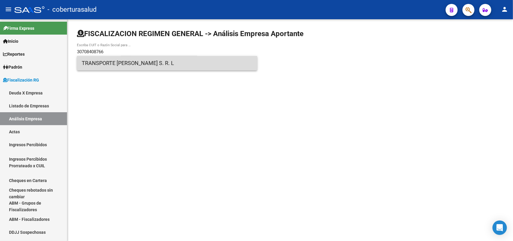
click at [113, 64] on span "TRANSPORTE [PERSON_NAME] S. R. L" at bounding box center [167, 63] width 171 height 14
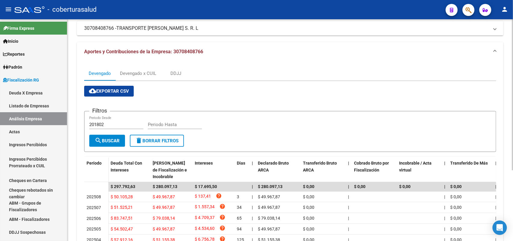
scroll to position [104, 0]
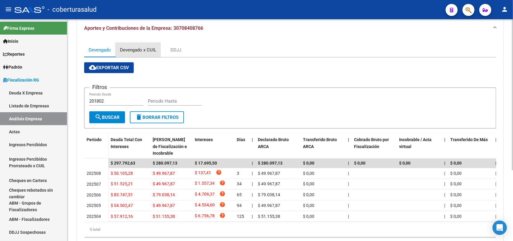
drag, startPoint x: 146, startPoint y: 20, endPoint x: 206, endPoint y: 49, distance: 66.7
click at [147, 20] on div "Crear Acta ARCA Impuestos ARCA Padrón remove_red_eye FTP - SSS ABM Organismos E…" at bounding box center [290, 113] width 426 height 266
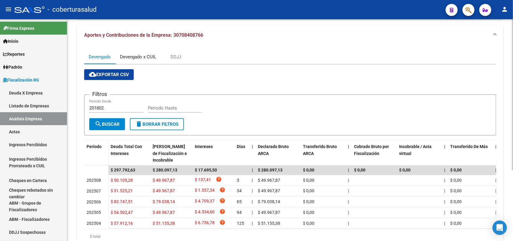
drag, startPoint x: 137, startPoint y: 70, endPoint x: 138, endPoint y: 73, distance: 3.4
click at [138, 60] on div "Devengado x CUIL" at bounding box center [138, 56] width 36 height 7
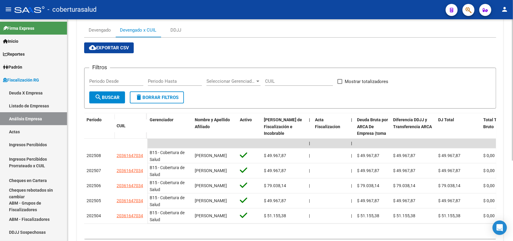
scroll to position [125, 0]
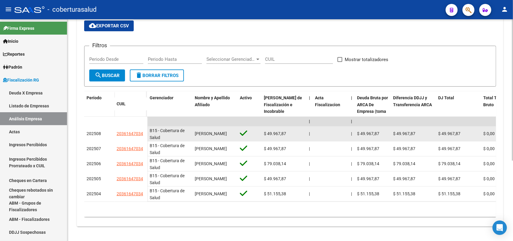
drag, startPoint x: 115, startPoint y: 126, endPoint x: 143, endPoint y: 127, distance: 27.9
click at [143, 127] on datatable-body-cell "20361647034" at bounding box center [130, 133] width 33 height 15
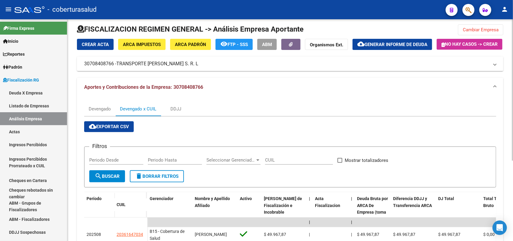
scroll to position [0, 0]
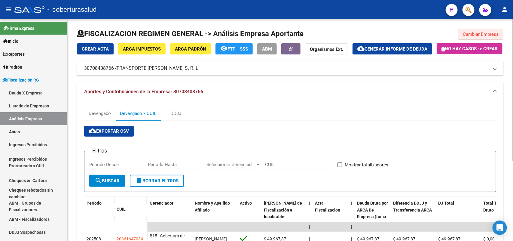
click at [488, 35] on button "Cambiar Empresa" at bounding box center [480, 34] width 45 height 11
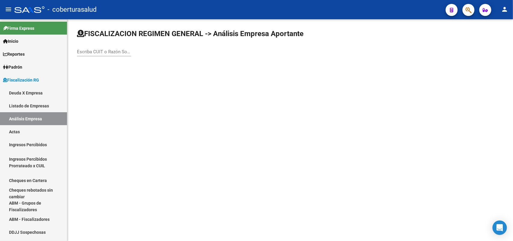
click at [105, 51] on input "Escriba CUIT o Razón Social para buscar" at bounding box center [104, 51] width 54 height 5
paste input "30708472642"
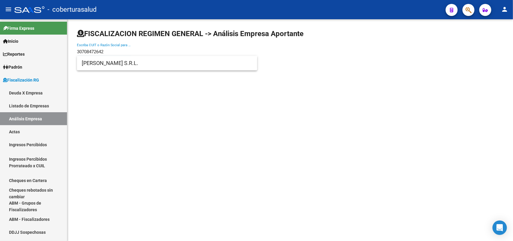
type input "30708472642"
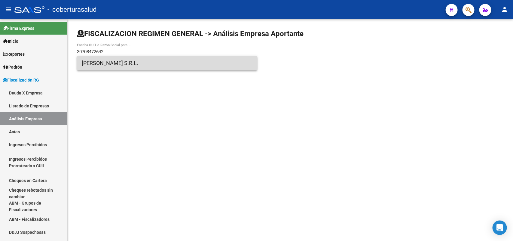
drag, startPoint x: 98, startPoint y: 68, endPoint x: 102, endPoint y: 68, distance: 3.3
click at [102, 68] on span "[PERSON_NAME] S.R.L." at bounding box center [167, 63] width 171 height 14
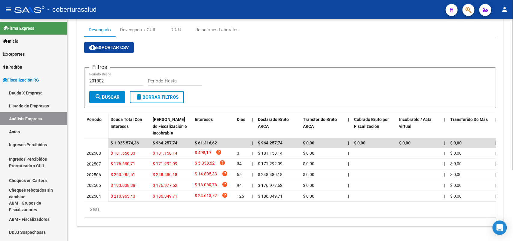
scroll to position [104, 0]
click at [148, 23] on div "Devengado x CUIL" at bounding box center [137, 30] width 45 height 14
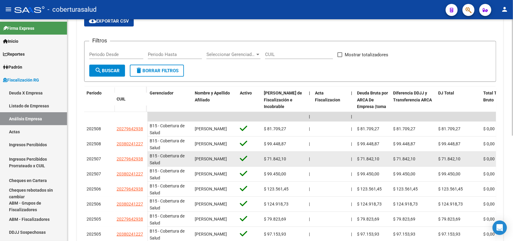
scroll to position [113, 0]
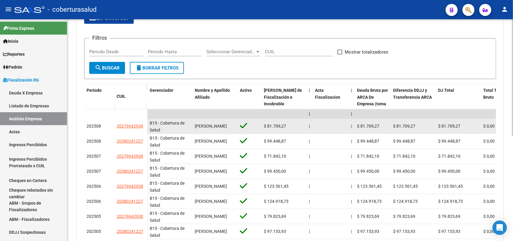
drag, startPoint x: 117, startPoint y: 139, endPoint x: 146, endPoint y: 140, distance: 28.6
click at [146, 134] on datatable-body-cell "20279642938" at bounding box center [130, 126] width 33 height 15
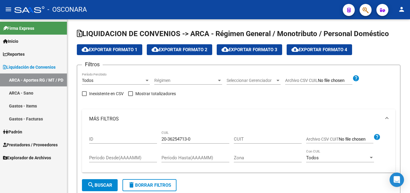
scroll to position [8, 0]
click at [20, 51] on span "Reportes" at bounding box center [14, 54] width 22 height 7
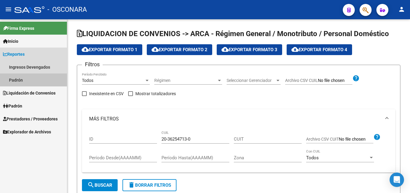
click at [11, 81] on link "Padrón" at bounding box center [33, 79] width 67 height 13
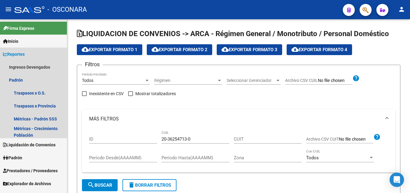
click at [10, 53] on span "Reportes" at bounding box center [14, 54] width 22 height 7
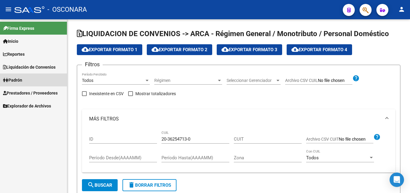
click at [9, 79] on span "Padrón" at bounding box center [12, 80] width 19 height 7
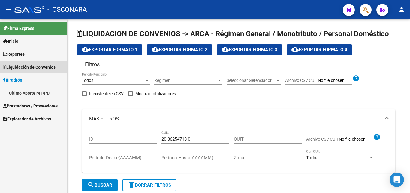
click at [9, 65] on span "Liquidación de Convenios" at bounding box center [29, 67] width 53 height 7
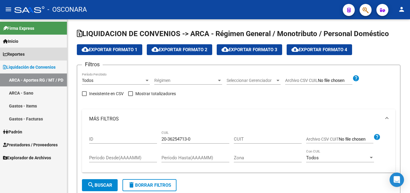
click at [10, 56] on span "Reportes" at bounding box center [14, 54] width 22 height 7
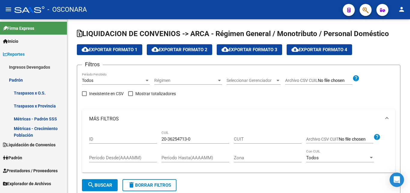
click at [36, 172] on span "Prestadores / Proveedores" at bounding box center [30, 170] width 55 height 7
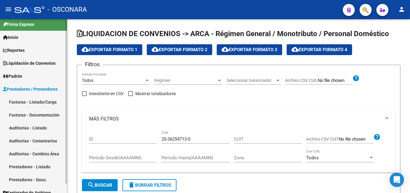
scroll to position [10, 0]
